Goal: Transaction & Acquisition: Purchase product/service

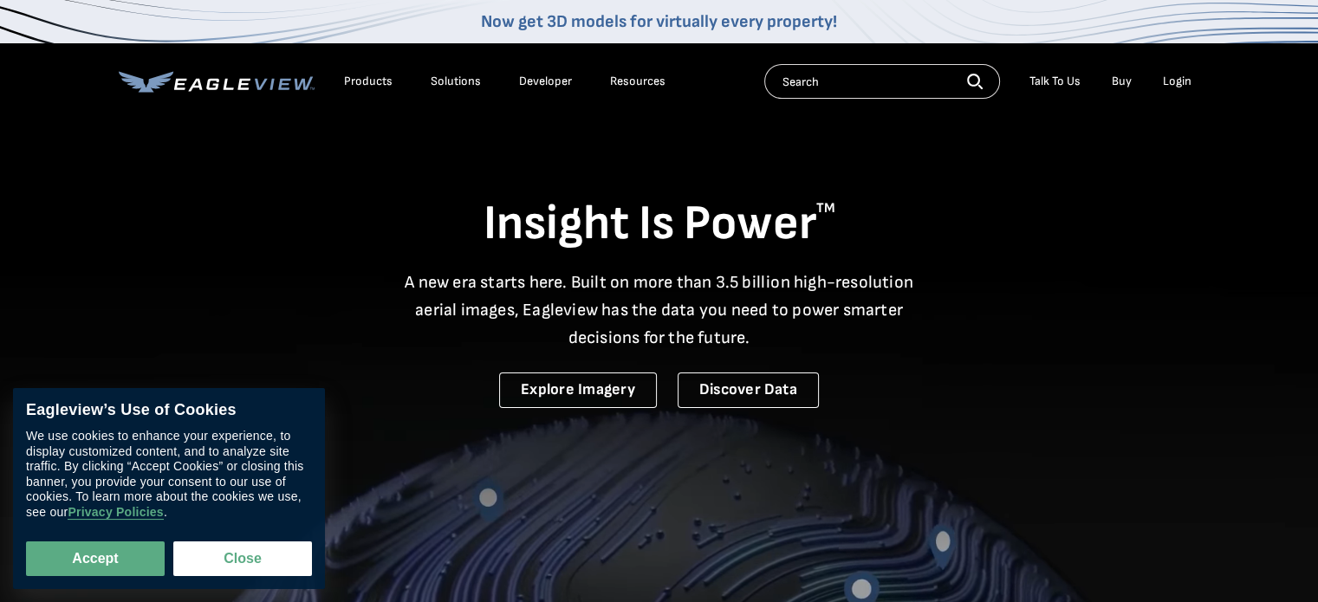
click at [1168, 74] on div "Login" at bounding box center [1177, 82] width 29 height 16
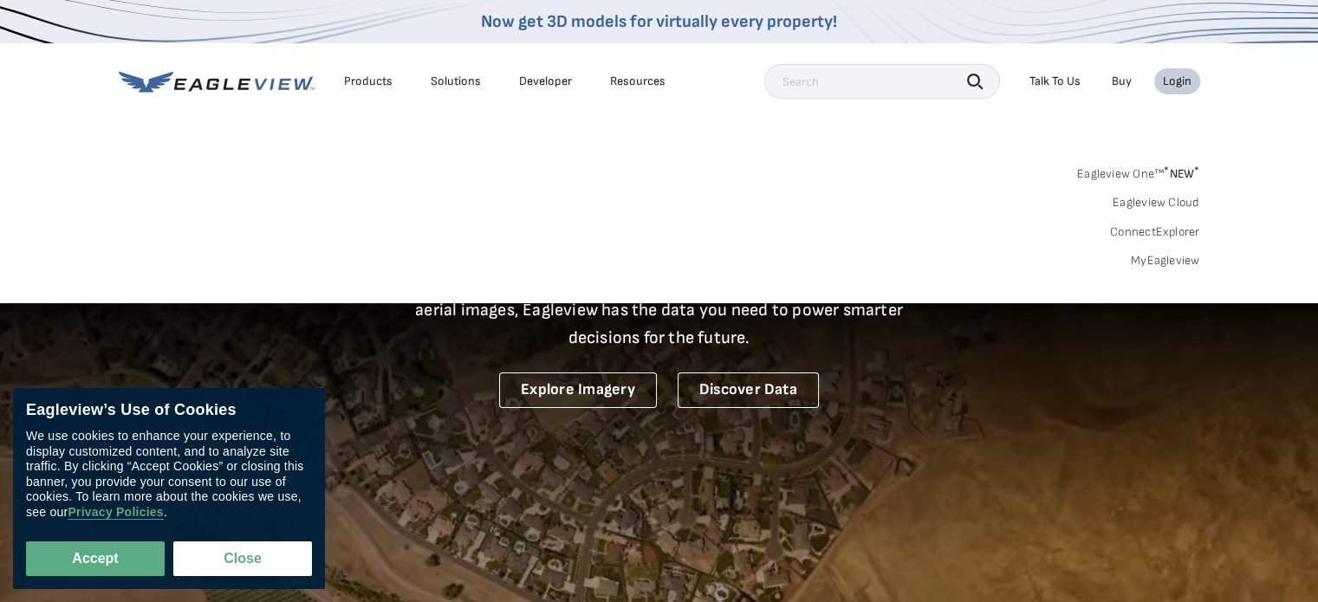
click at [1150, 259] on link "MyEagleview" at bounding box center [1165, 261] width 69 height 16
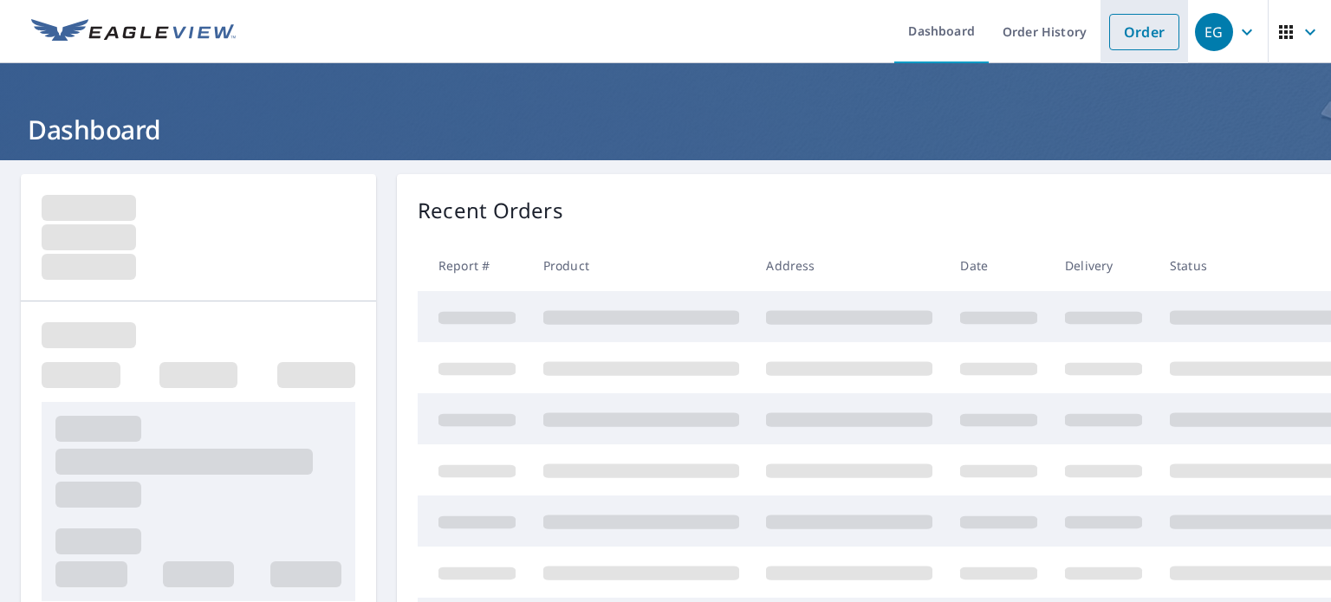
click at [1123, 30] on link "Order" at bounding box center [1144, 32] width 70 height 36
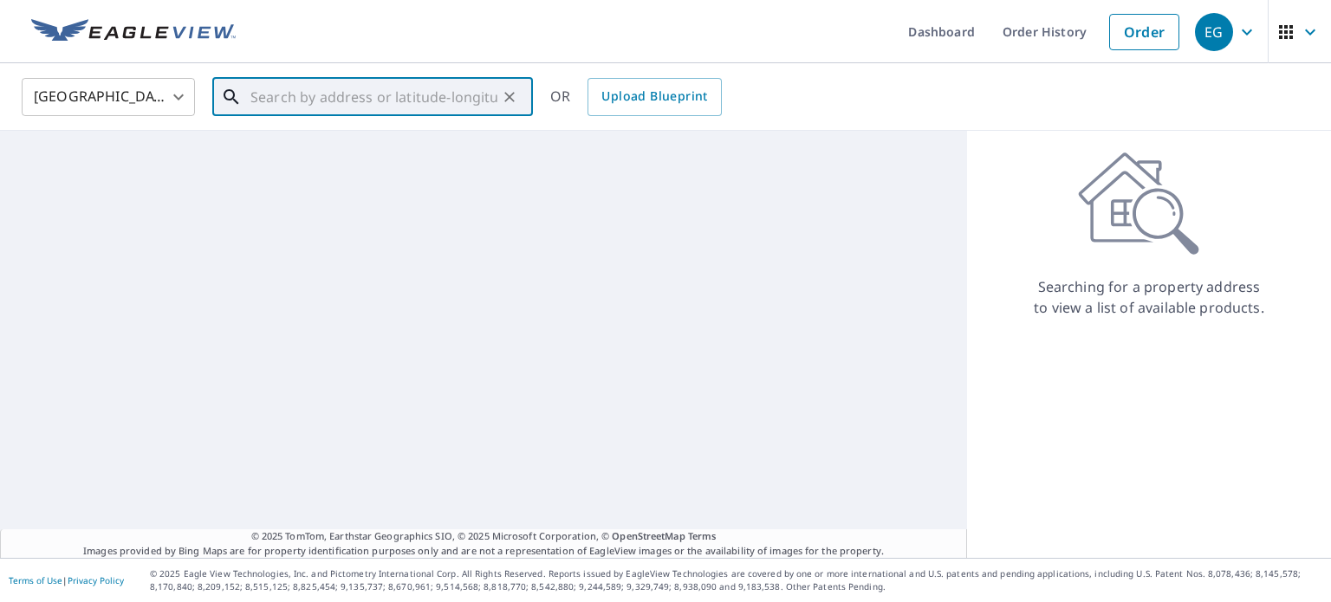
click at [403, 105] on input "text" at bounding box center [373, 97] width 247 height 49
paste input "7620 Chipwood Ln Jacksonville, FL 32256"
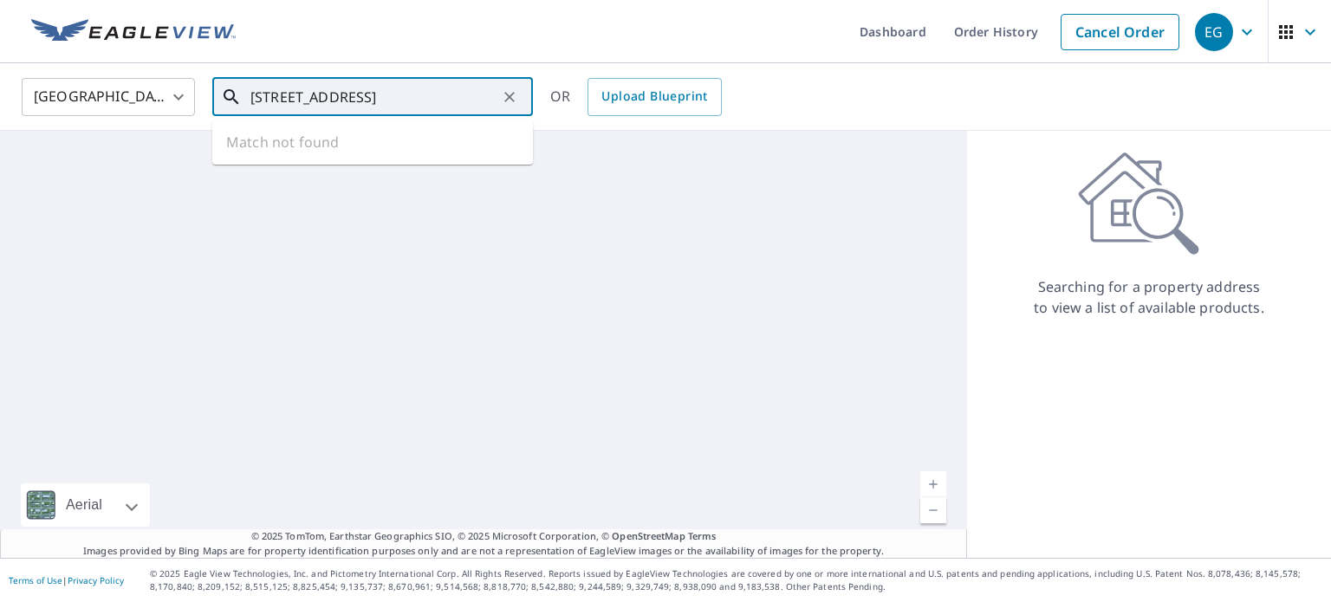
scroll to position [0, 25]
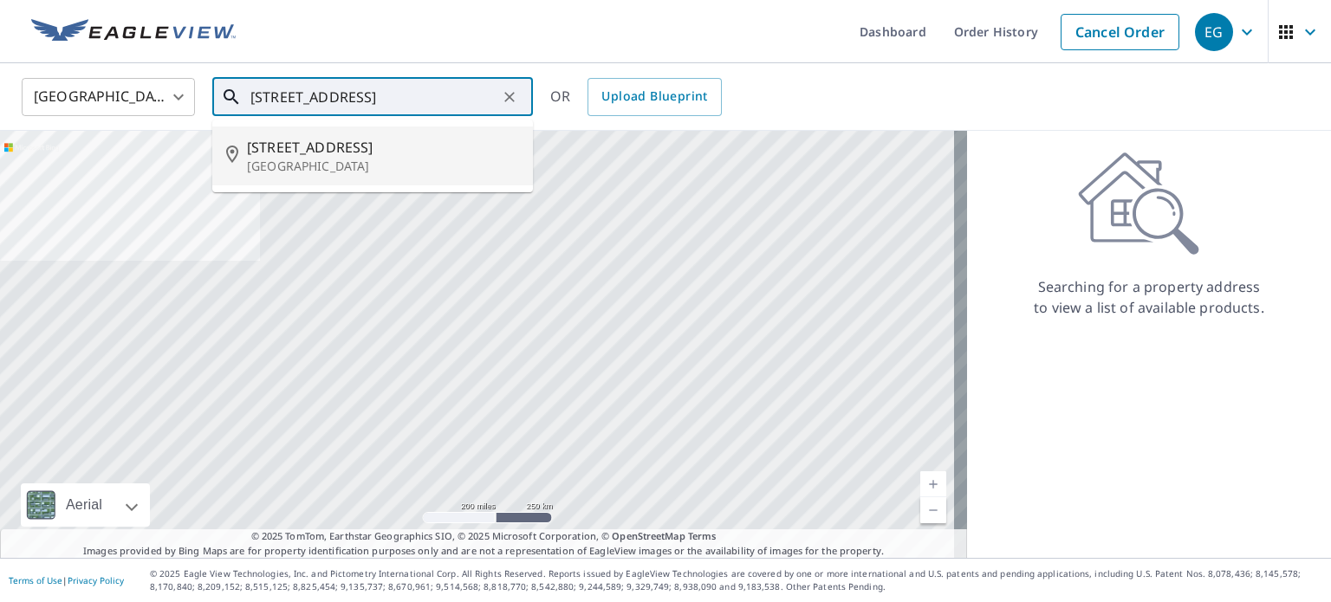
click at [416, 142] on span "7620 Chipwood Ln" at bounding box center [383, 147] width 272 height 21
type input "7620 Chipwood Ln Jacksonville, FL 32256"
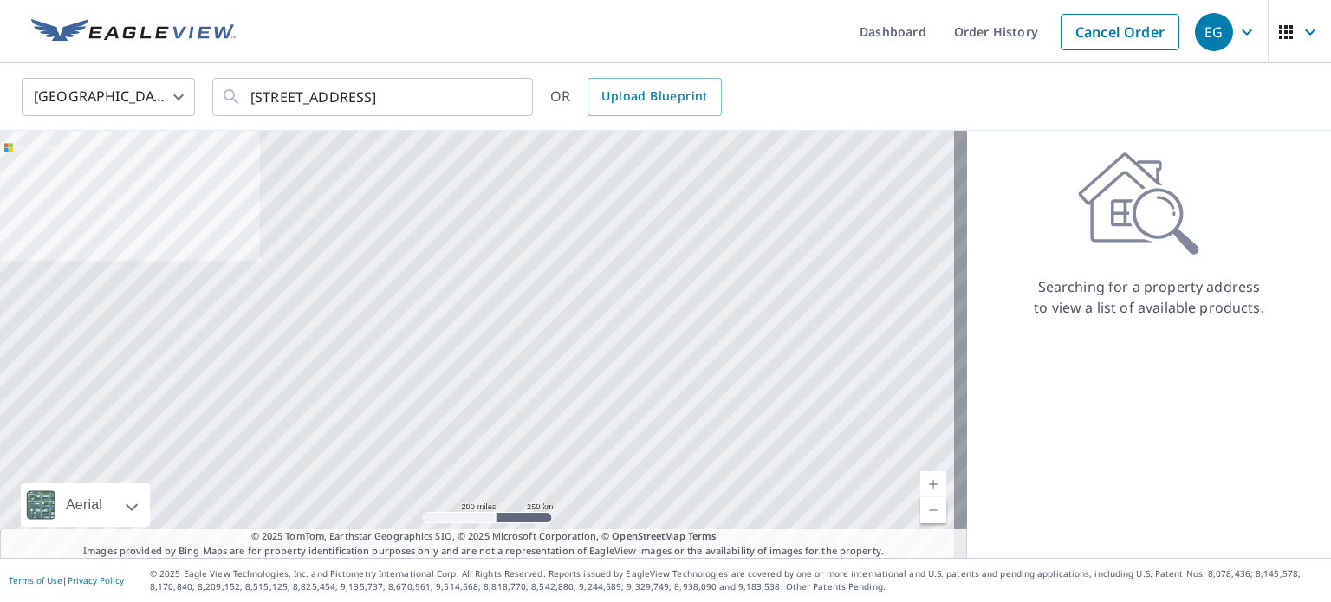
scroll to position [0, 0]
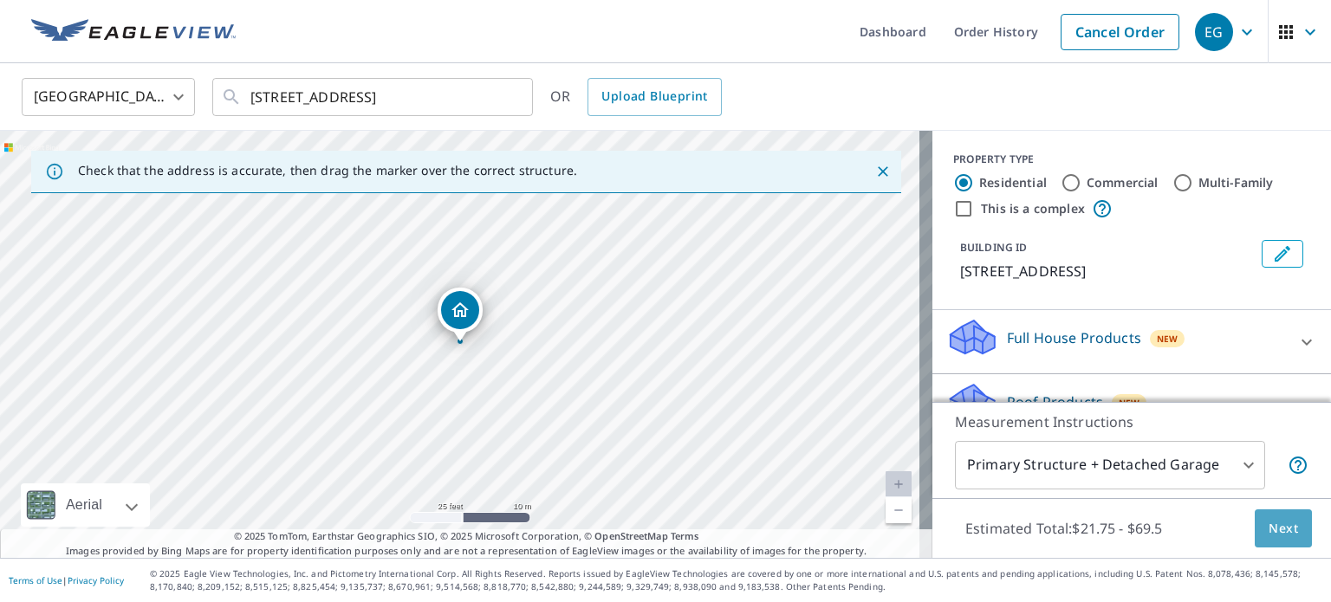
click at [1279, 516] on button "Next" at bounding box center [1283, 529] width 57 height 39
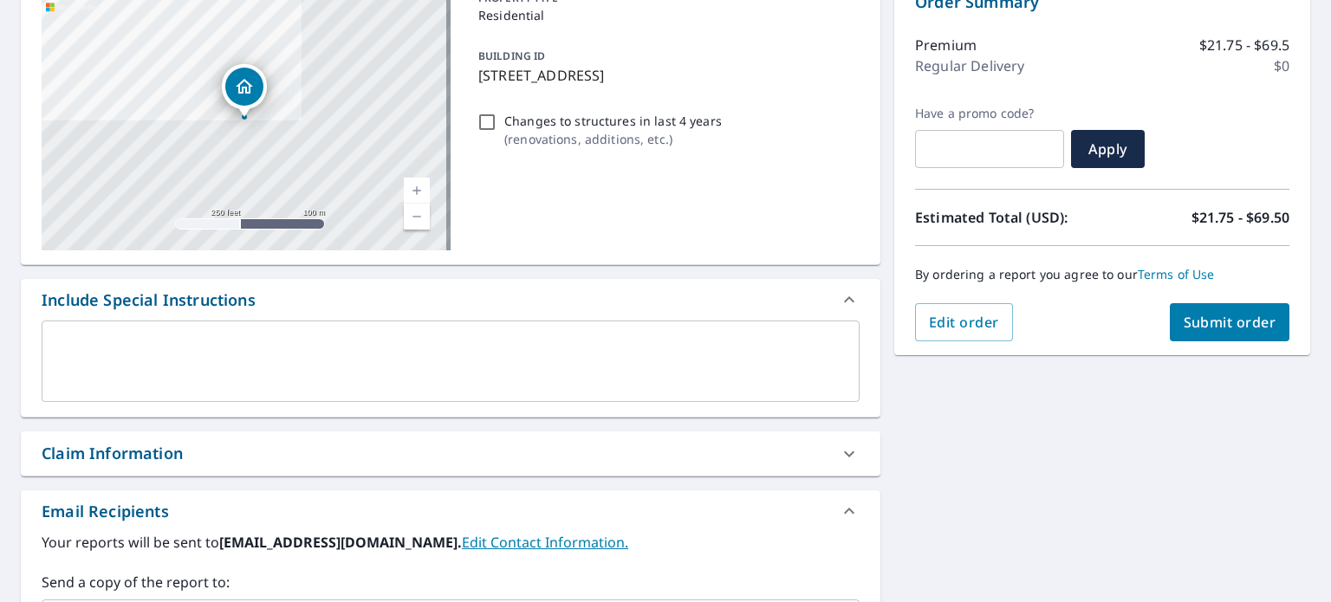
scroll to position [260, 0]
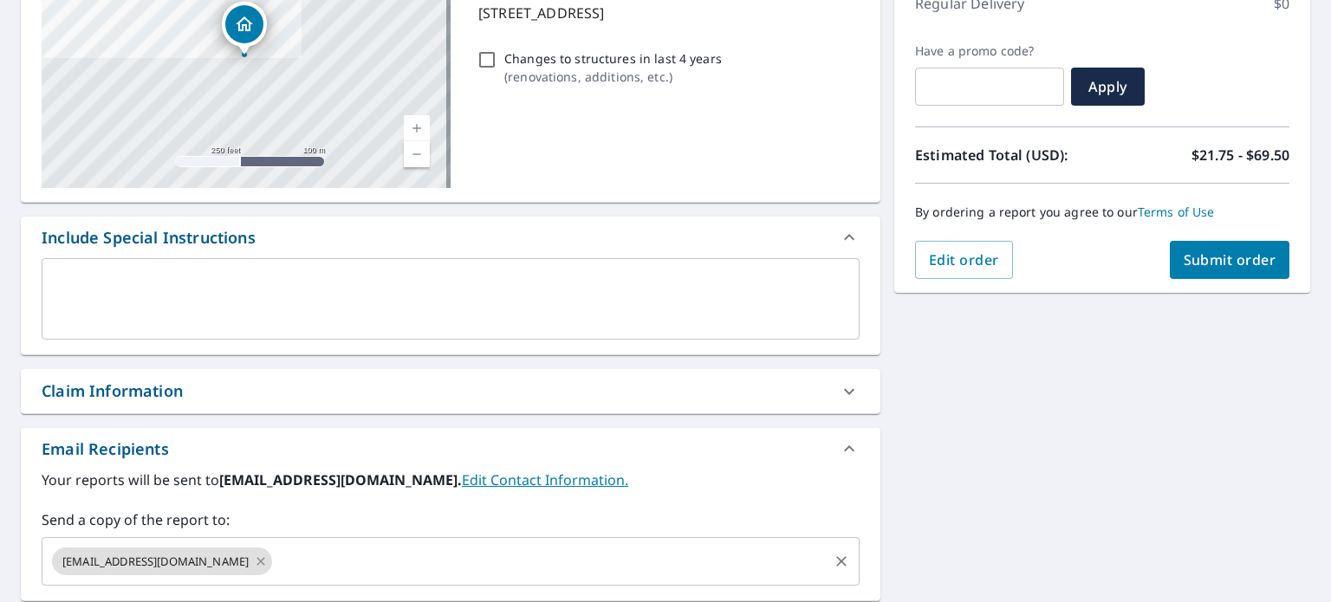
click at [254, 558] on icon at bounding box center [261, 561] width 14 height 19
checkbox input "true"
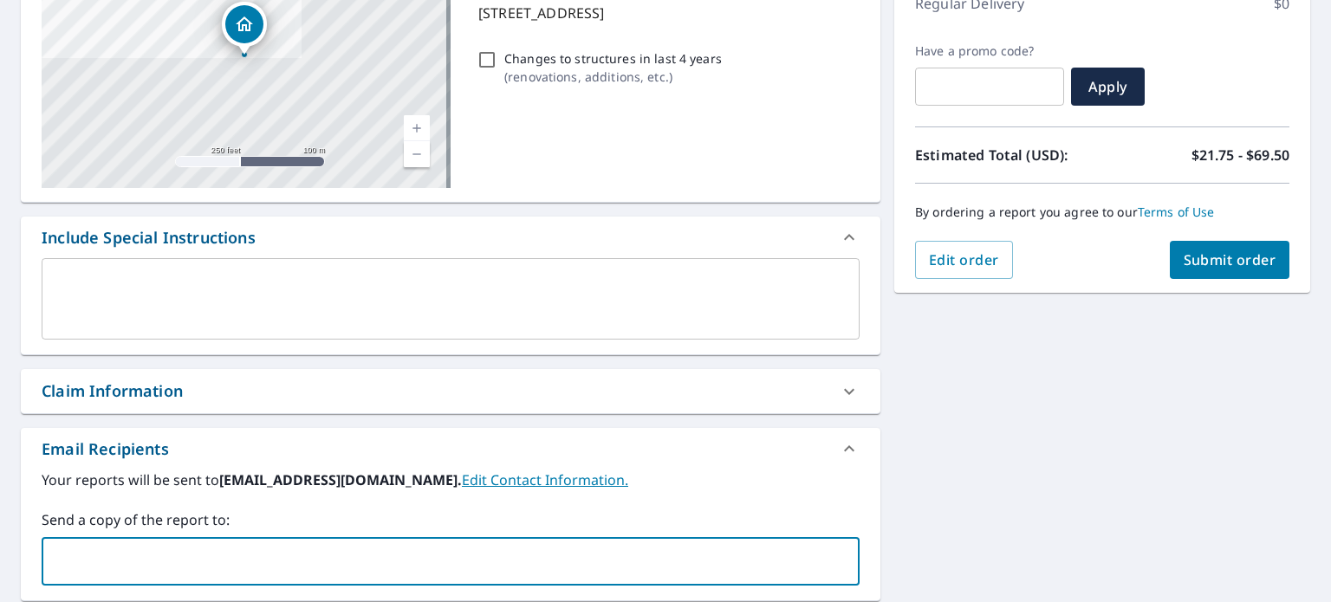
click at [203, 557] on input "text" at bounding box center [437, 561] width 777 height 33
type input "jposanti@eloroofing.com"
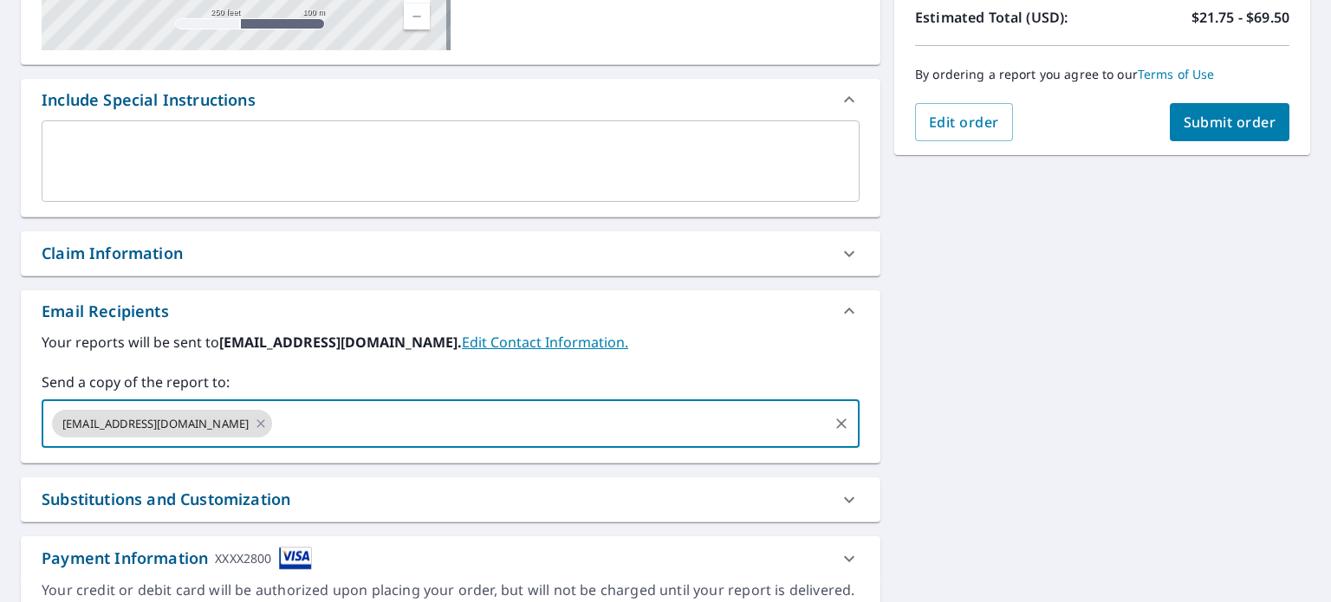
scroll to position [487, 0]
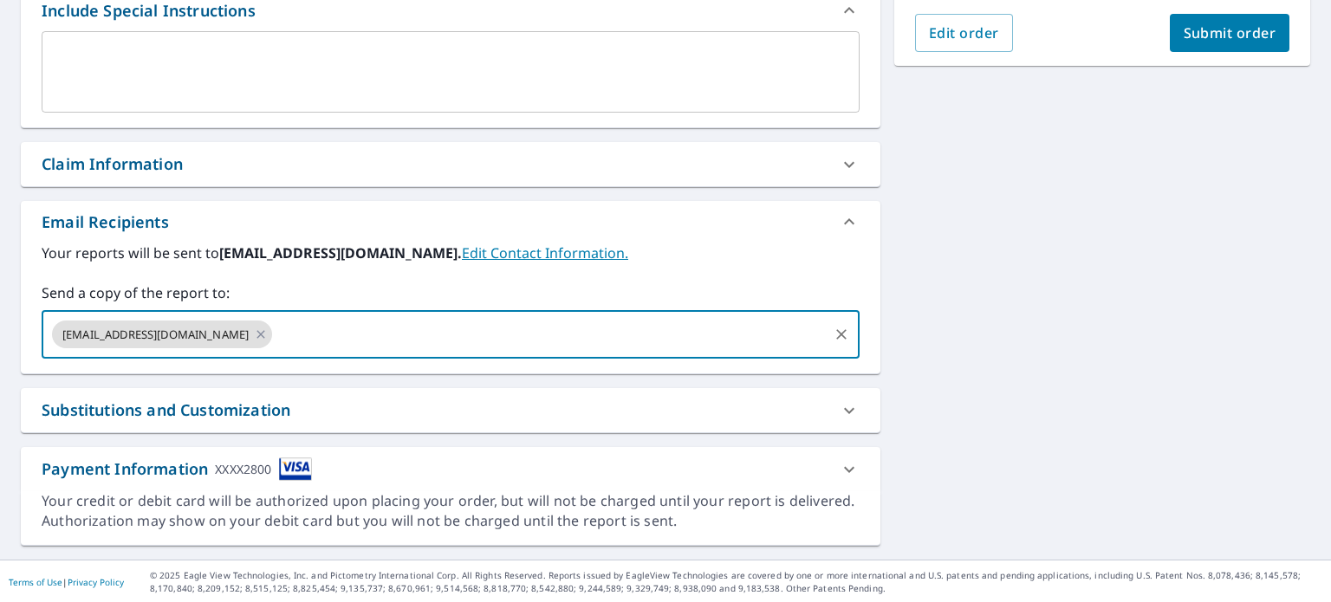
click at [1202, 43] on button "Submit order" at bounding box center [1230, 33] width 120 height 38
checkbox input "true"
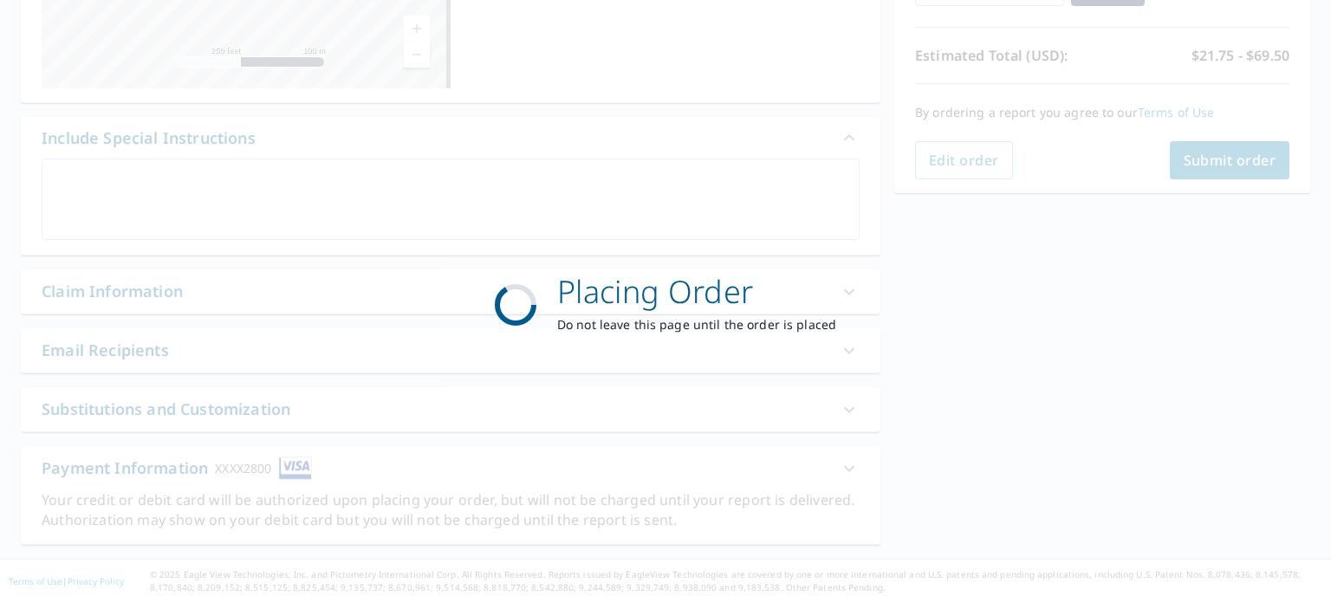
scroll to position [359, 0]
